Goal: Information Seeking & Learning: Learn about a topic

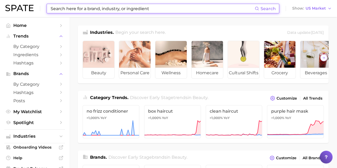
click at [102, 10] on input at bounding box center [152, 8] width 204 height 9
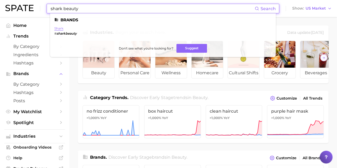
type input "shark beauty"
click at [60, 29] on link "shark" at bounding box center [58, 28] width 9 height 4
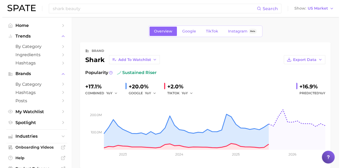
scroll to position [0, 0]
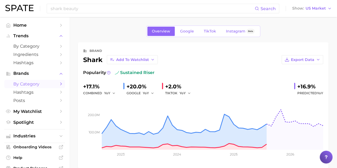
click at [35, 83] on span "by Category" at bounding box center [34, 83] width 43 height 5
